Goal: Task Accomplishment & Management: Manage account settings

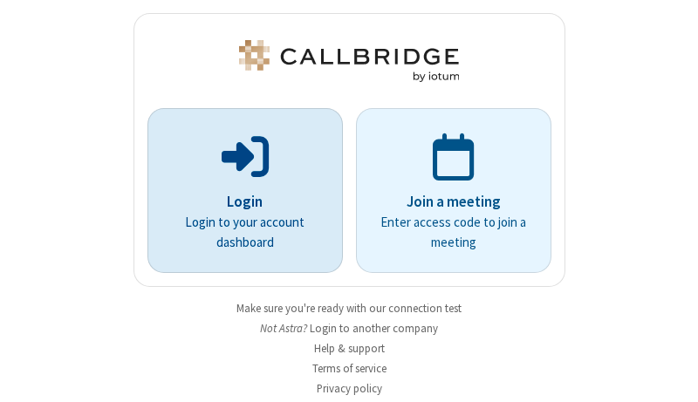
click at [238, 201] on p "Login" at bounding box center [245, 202] width 146 height 23
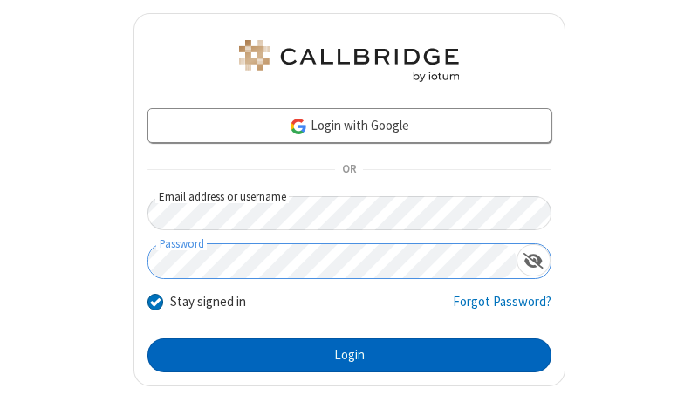
click at [342, 355] on button "Login" at bounding box center [349, 355] width 404 height 35
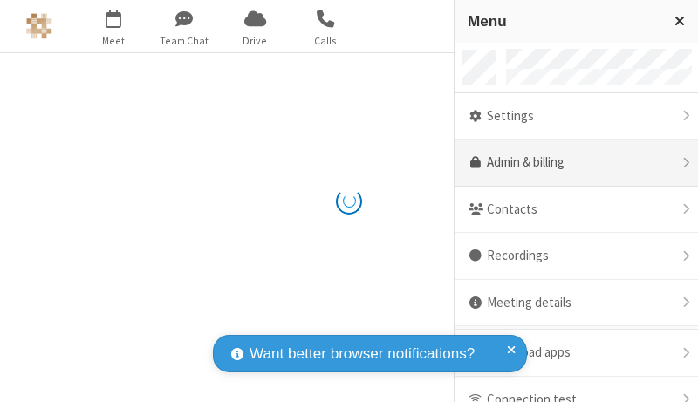
click at [569, 163] on link "Admin & billing" at bounding box center [575, 163] width 243 height 47
